Goal: Task Accomplishment & Management: Complete application form

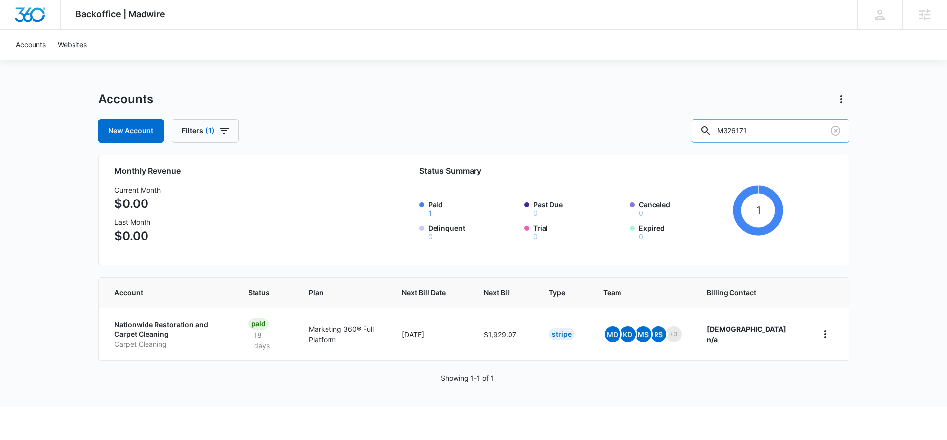
drag, startPoint x: 779, startPoint y: 129, endPoint x: 718, endPoint y: 132, distance: 61.2
click at [718, 132] on input "M326171" at bounding box center [770, 131] width 157 height 24
paste input "TODO | [PERSON_NAME] M337979 | W360 [DATE]"
drag, startPoint x: 824, startPoint y: 130, endPoint x: 770, endPoint y: 134, distance: 54.9
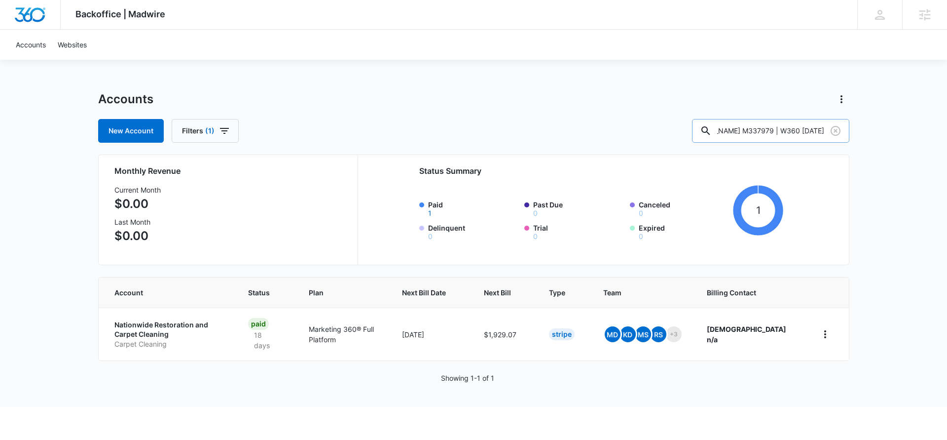
click at [770, 134] on input "TODO | [PERSON_NAME] M337979 | W360 [DATE]" at bounding box center [770, 131] width 157 height 24
drag, startPoint x: 793, startPoint y: 132, endPoint x: 739, endPoint y: 131, distance: 53.8
click at [739, 131] on input "TODO | [PERSON_NAME] M337979" at bounding box center [770, 131] width 157 height 24
type input "M337979"
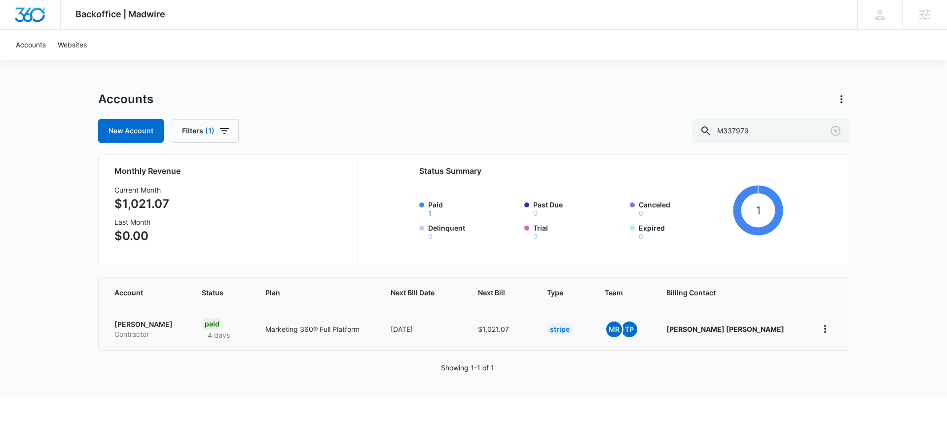
click at [141, 324] on p "[PERSON_NAME]" at bounding box center [146, 324] width 64 height 10
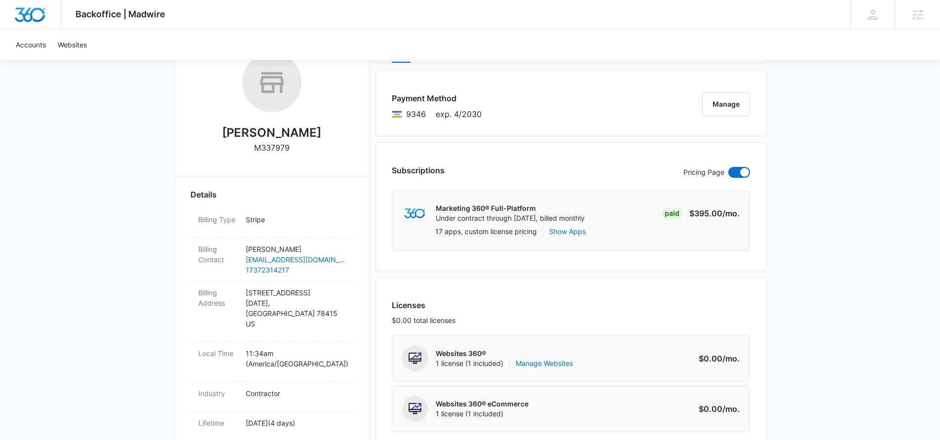
scroll to position [171, 0]
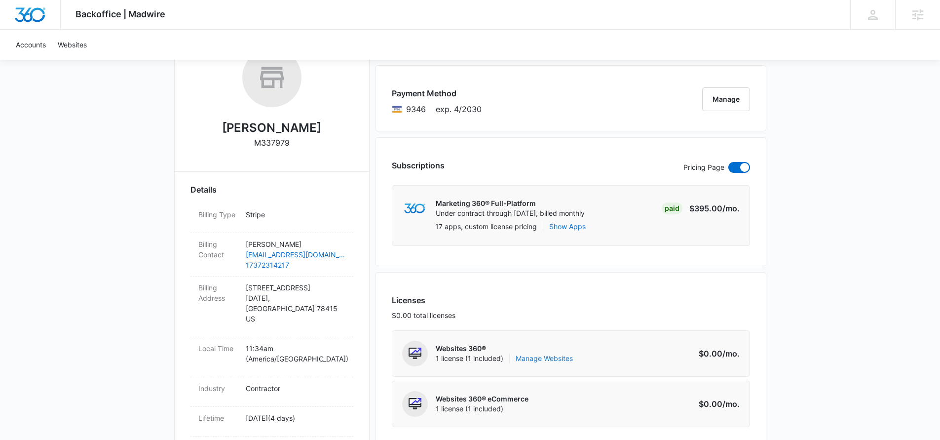
click at [533, 358] on link "Manage Websites" at bounding box center [544, 358] width 57 height 10
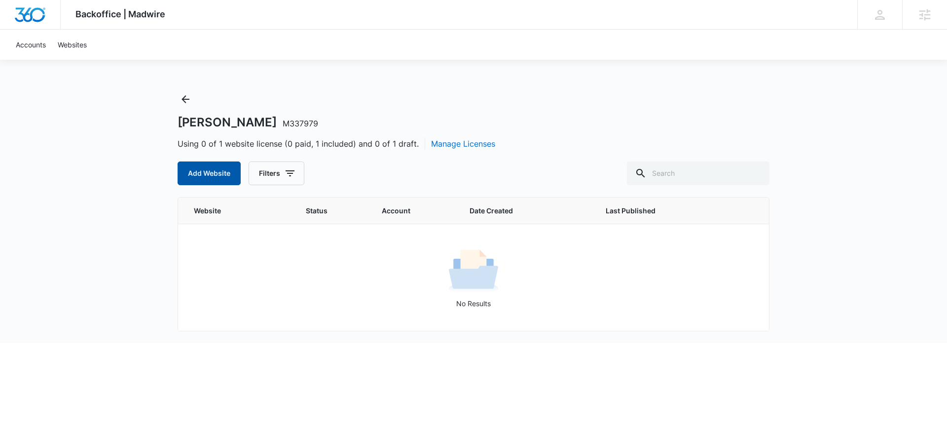
click at [184, 181] on button "Add Website" at bounding box center [209, 173] width 63 height 24
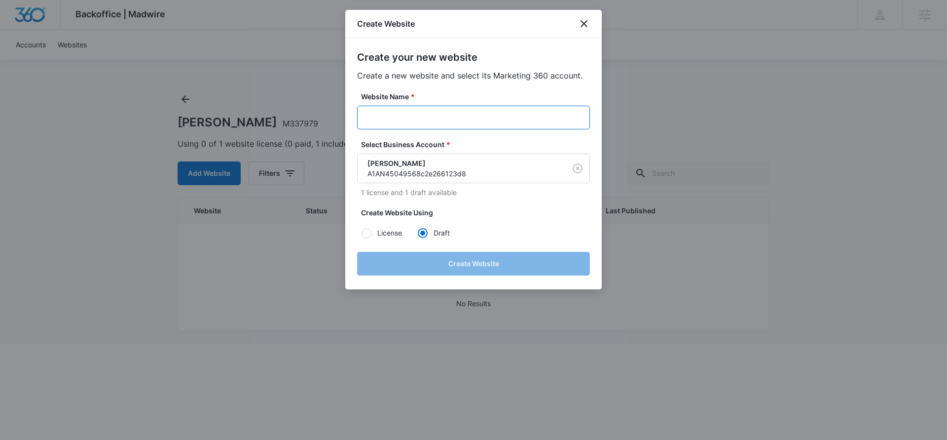
click at [390, 112] on input "Website Name *" at bounding box center [473, 118] width 233 height 24
paste input "TODO | [PERSON_NAME] M337979 | W360 [DATE]"
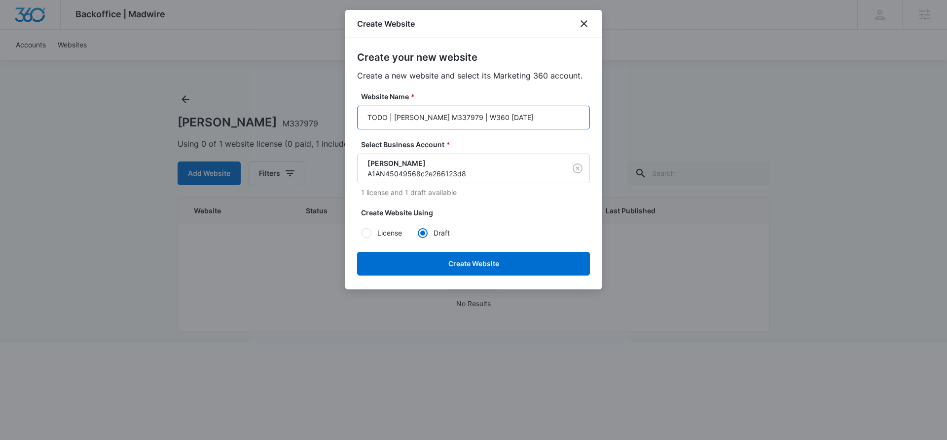
drag, startPoint x: 394, startPoint y: 118, endPoint x: 336, endPoint y: 122, distance: 57.4
click at [336, 122] on body "Backoffice | Madwire Apps Settings CA [PERSON_NAME] [PERSON_NAME][EMAIL_ADDRESS…" at bounding box center [473, 171] width 947 height 343
drag, startPoint x: 443, startPoint y: 117, endPoint x: 413, endPoint y: 120, distance: 29.3
click at [413, 120] on input "[PERSON_NAME] M337979 | W360 [DATE]" at bounding box center [473, 118] width 233 height 24
click at [467, 117] on input "[PERSON_NAME] M337979 | W360 [DATE]" at bounding box center [473, 118] width 233 height 24
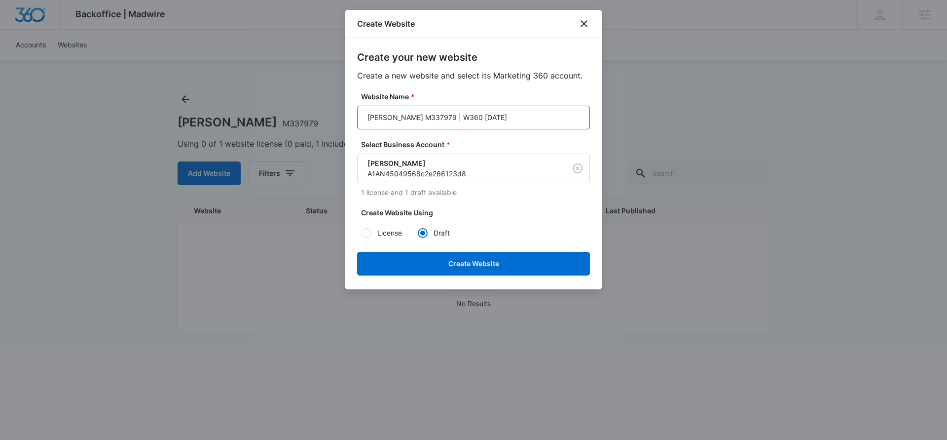
drag, startPoint x: 506, startPoint y: 116, endPoint x: 413, endPoint y: 121, distance: 92.9
click at [413, 121] on input "[PERSON_NAME] M337979 | W360 [DATE]" at bounding box center [473, 118] width 233 height 24
click at [368, 117] on input "[PERSON_NAME]" at bounding box center [473, 118] width 233 height 24
paste input "M337979"
click at [502, 122] on input "M337979 - [PERSON_NAME]" at bounding box center [473, 118] width 233 height 24
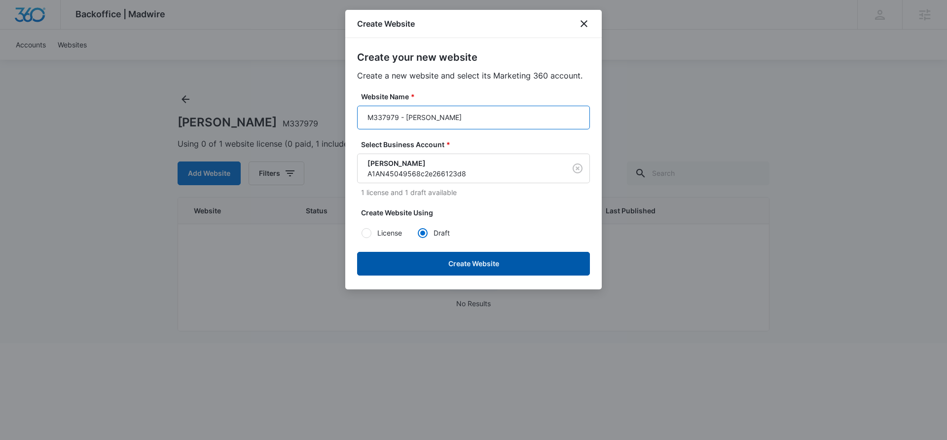
type input "M337979 - [PERSON_NAME]"
click at [513, 264] on button "Create Website" at bounding box center [473, 264] width 233 height 24
